Goal: Find specific page/section: Find specific page/section

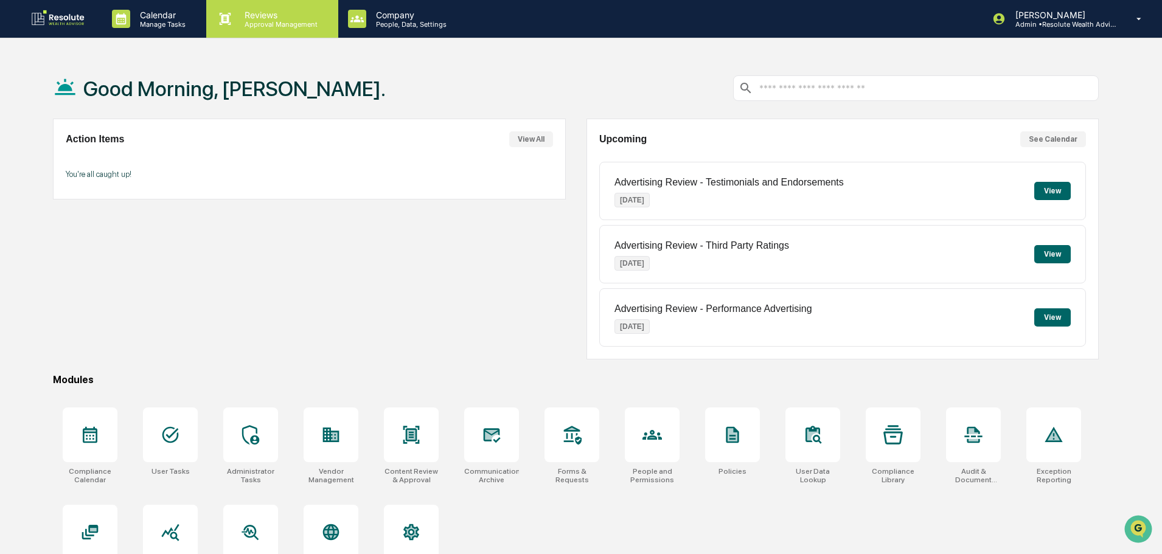
click at [251, 13] on p "Reviews" at bounding box center [279, 15] width 89 height 10
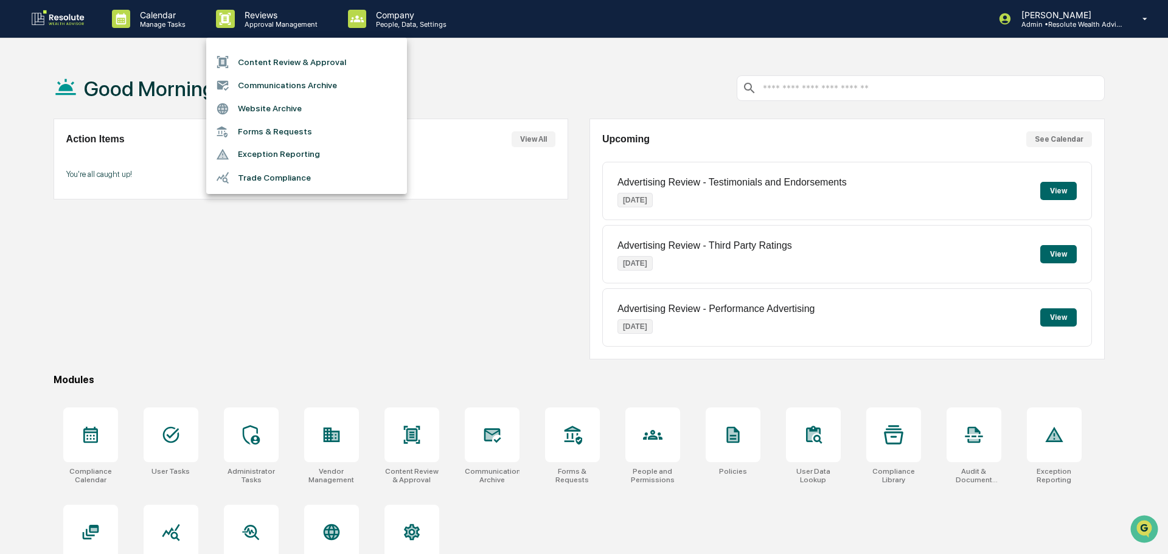
click at [258, 68] on li "Content Review & Approval" at bounding box center [306, 61] width 201 height 23
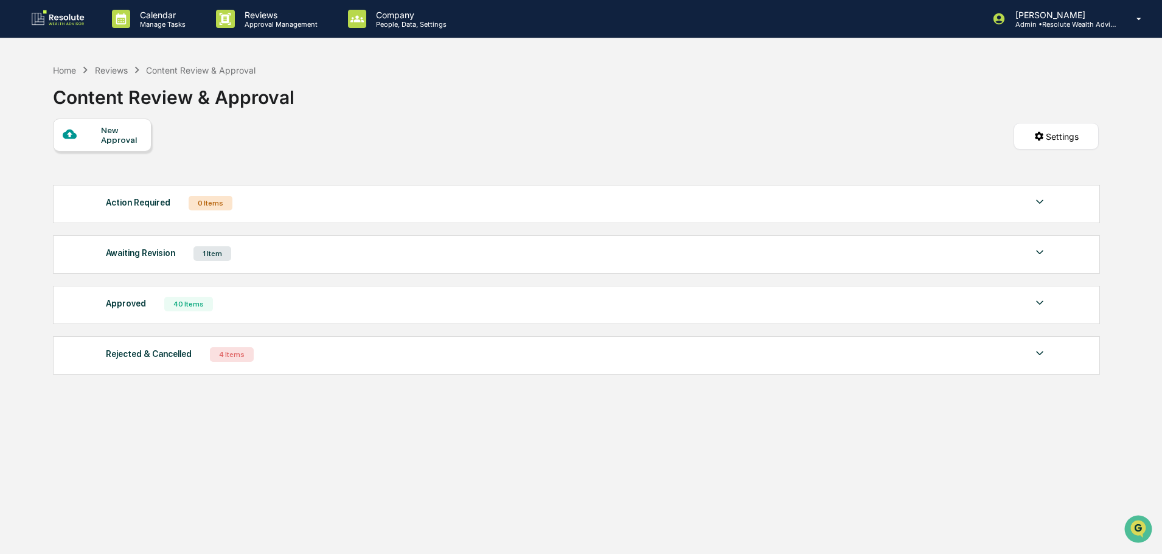
click at [1036, 299] on img at bounding box center [1039, 303] width 15 height 15
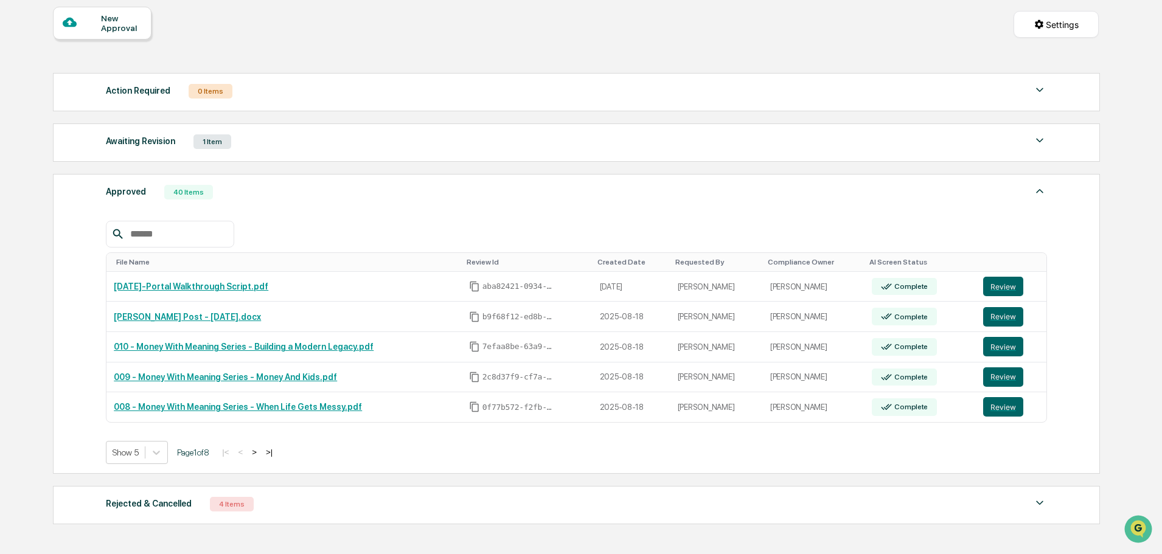
scroll to position [193, 0]
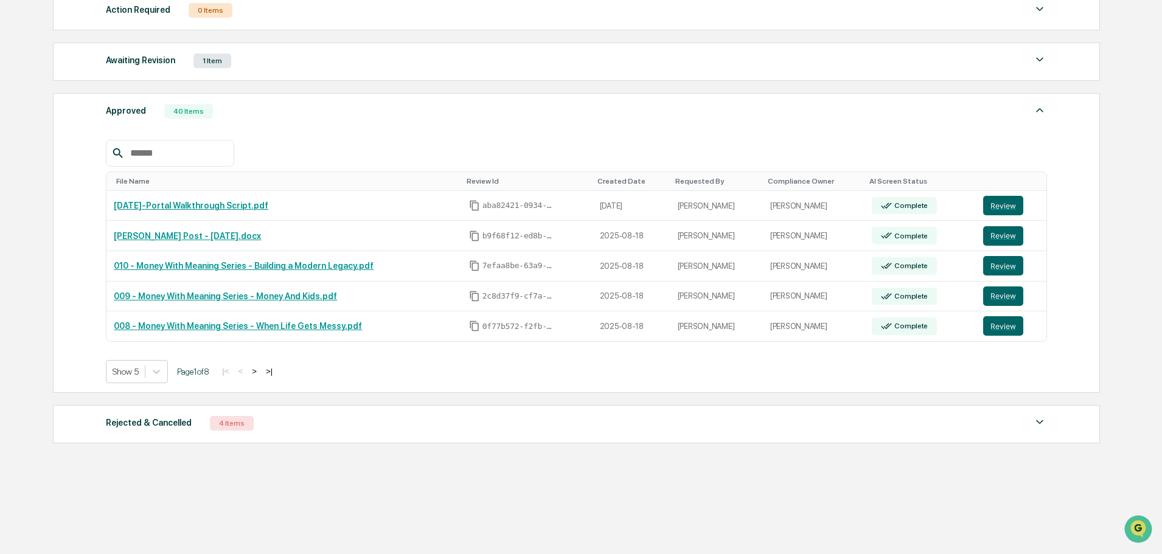
click at [274, 370] on button ">|" at bounding box center [269, 371] width 14 height 10
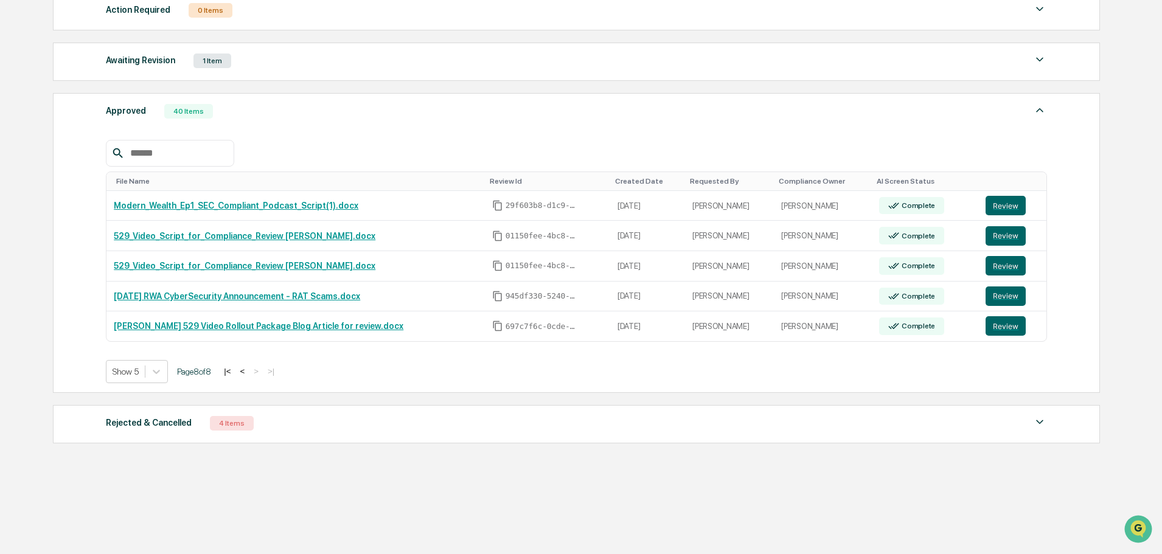
click at [248, 373] on button "<" at bounding box center [242, 371] width 12 height 10
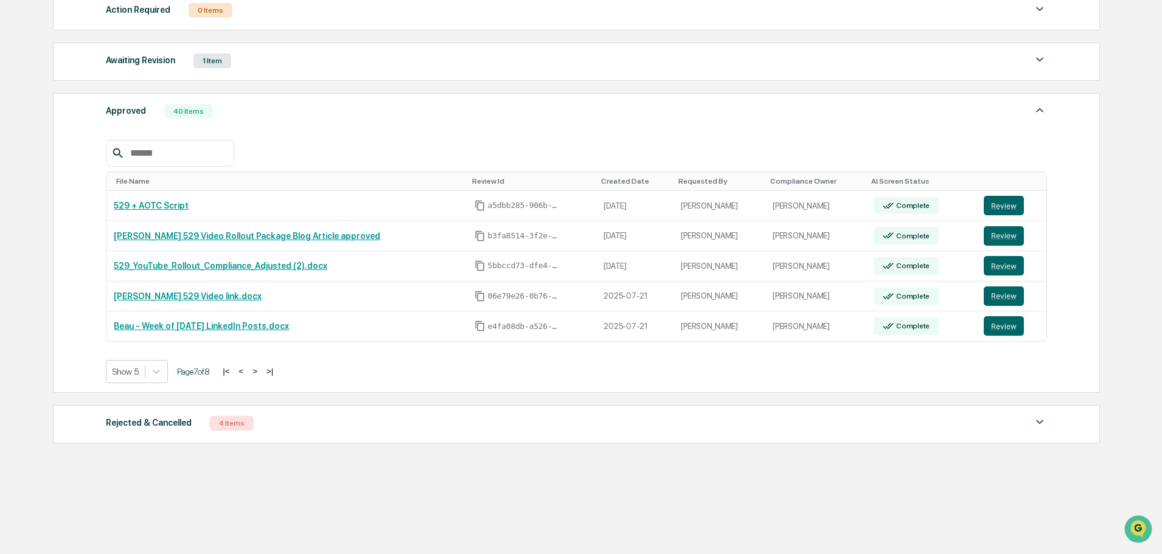
click at [247, 373] on button "<" at bounding box center [241, 371] width 12 height 10
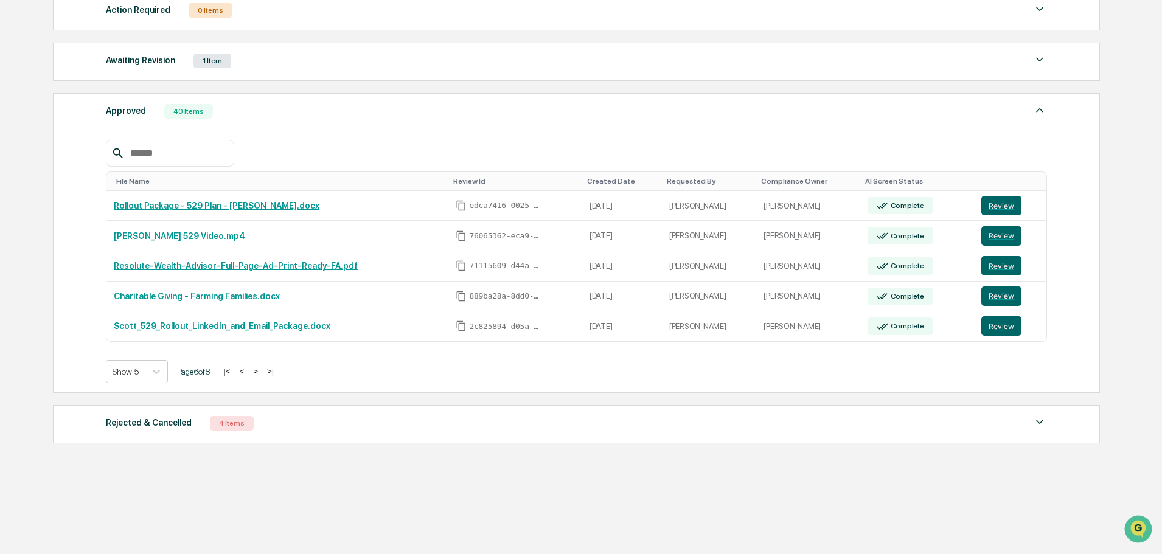
click at [248, 373] on button "<" at bounding box center [241, 371] width 12 height 10
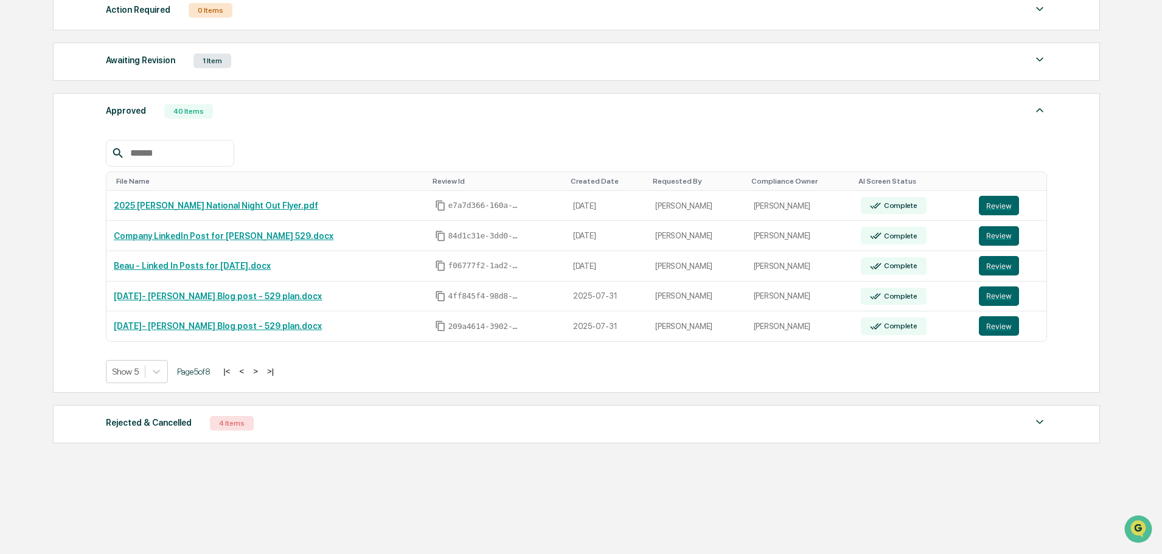
click at [248, 373] on button "<" at bounding box center [241, 371] width 12 height 10
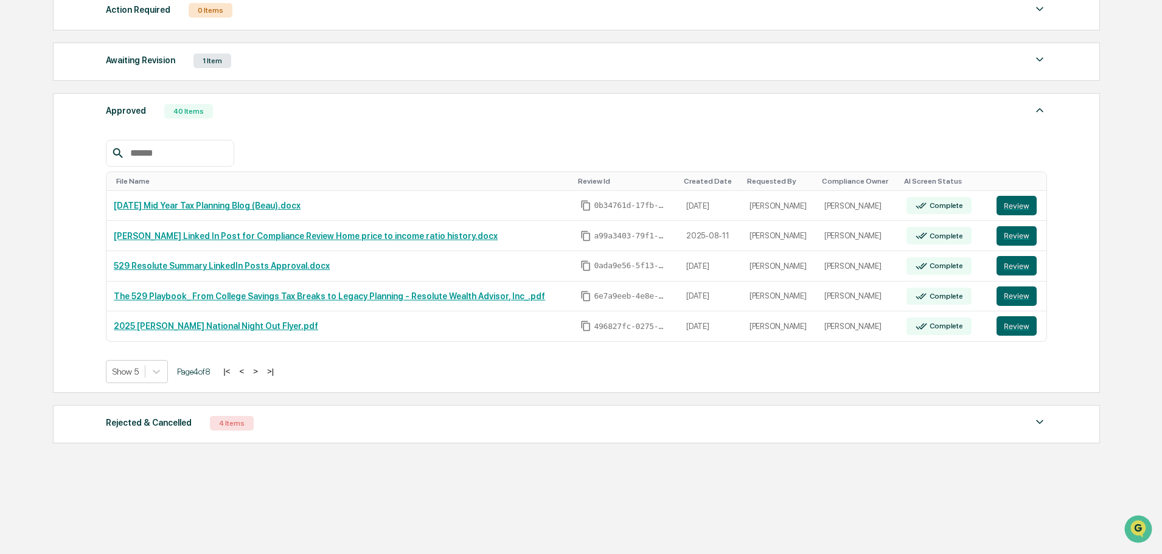
click at [248, 373] on button "<" at bounding box center [241, 371] width 12 height 10
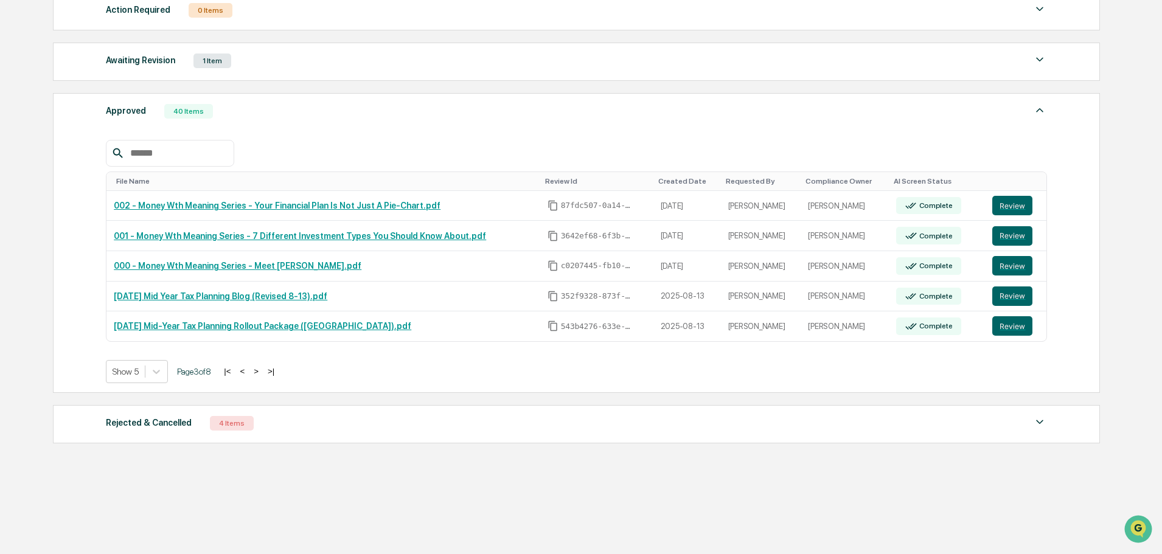
click at [248, 373] on button "<" at bounding box center [242, 371] width 12 height 10
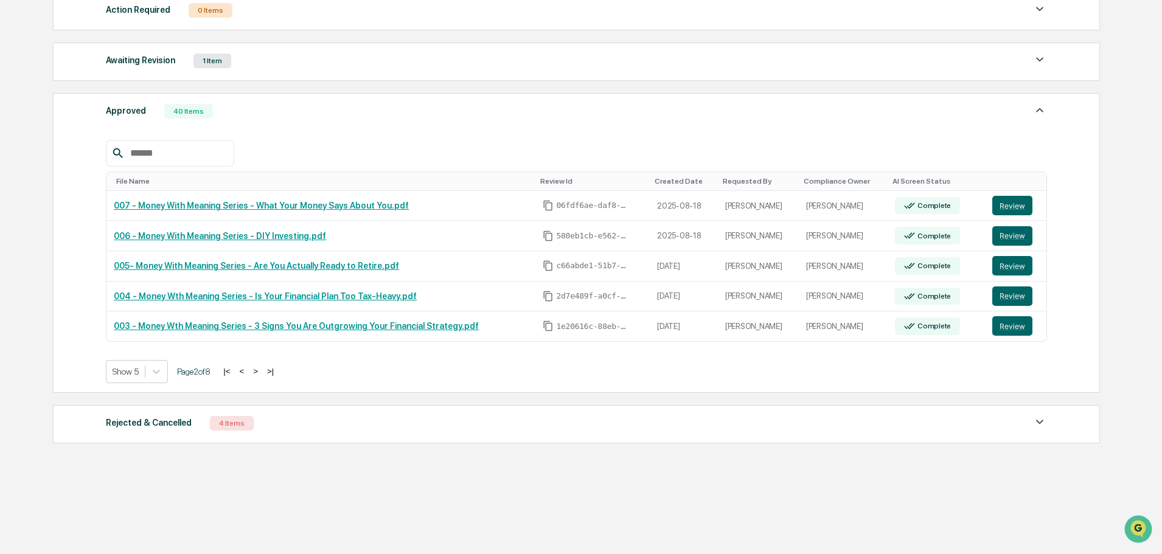
click at [248, 373] on button "<" at bounding box center [241, 371] width 12 height 10
